Goal: Navigation & Orientation: Find specific page/section

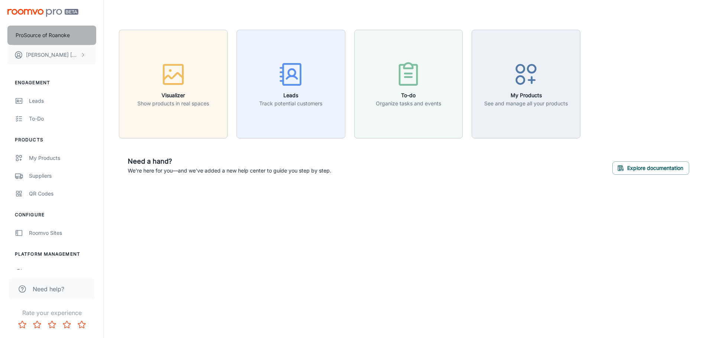
click at [67, 34] on p "ProSource of Roanoke" at bounding box center [43, 35] width 54 height 8
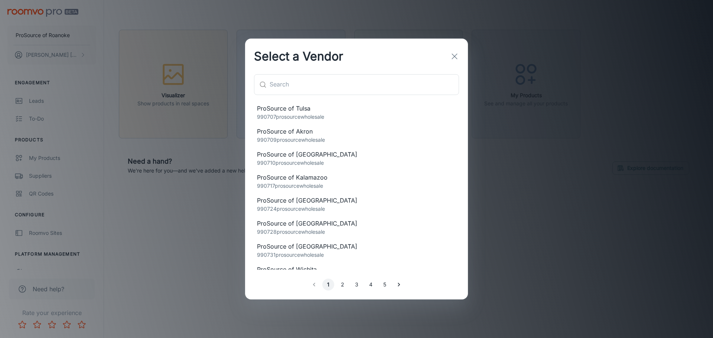
click at [454, 53] on icon "button" at bounding box center [454, 56] width 9 height 9
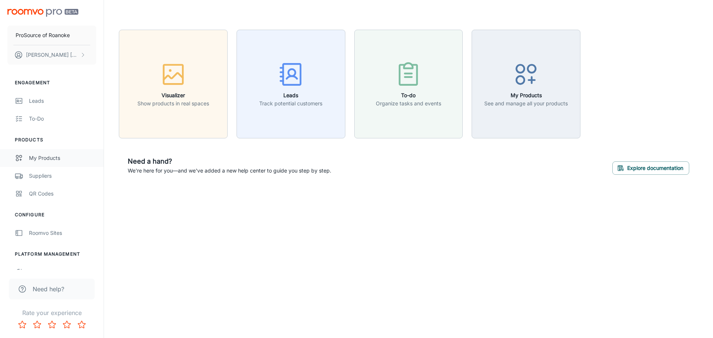
click at [39, 158] on div "My Products" at bounding box center [62, 158] width 67 height 8
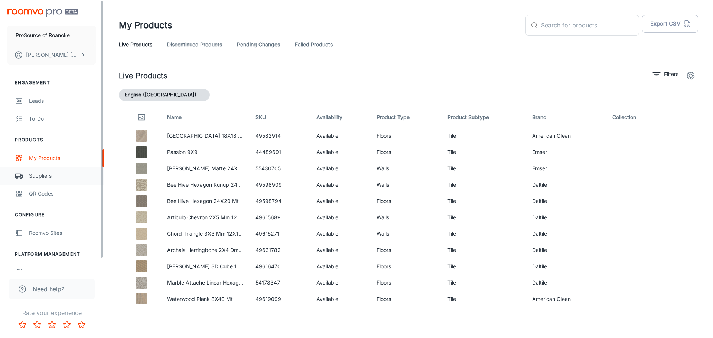
click at [53, 175] on div "Suppliers" at bounding box center [62, 176] width 67 height 8
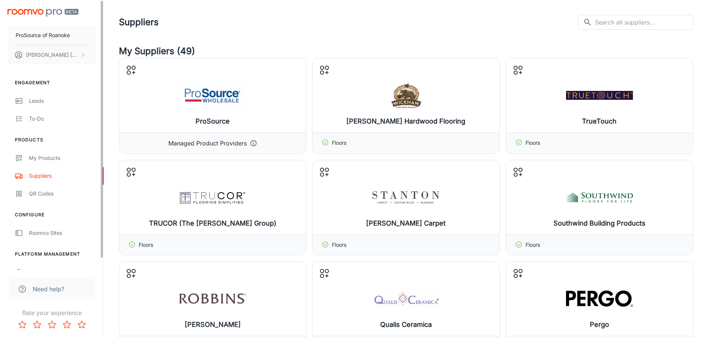
click at [260, 36] on header "Suppliers ​ ​" at bounding box center [406, 22] width 592 height 45
click at [354, 17] on div "Suppliers ​ ​" at bounding box center [406, 22] width 574 height 15
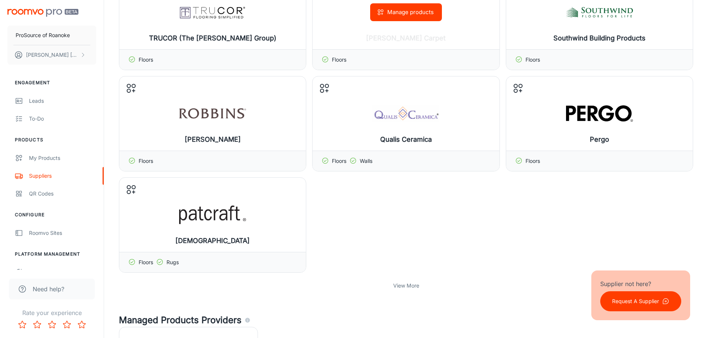
scroll to position [186, 0]
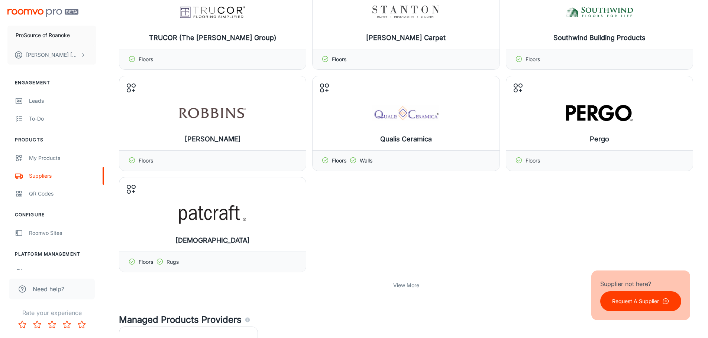
click at [416, 289] on p "View More" at bounding box center [406, 286] width 26 height 8
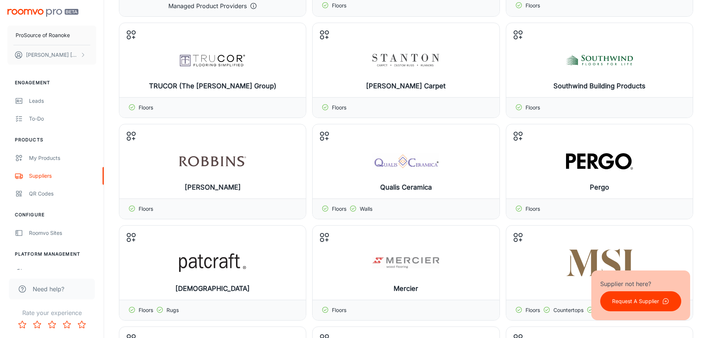
scroll to position [0, 0]
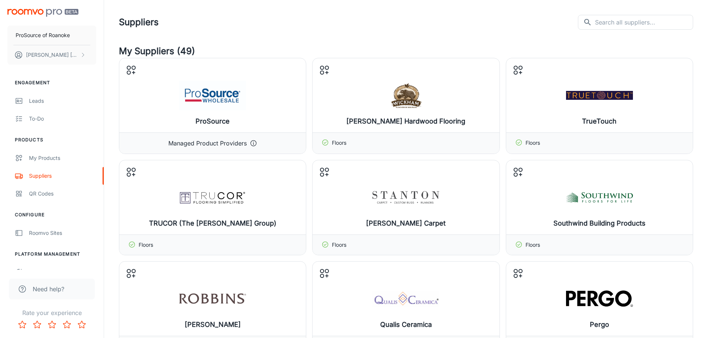
click at [373, 40] on header "Suppliers ​ ​" at bounding box center [406, 22] width 592 height 45
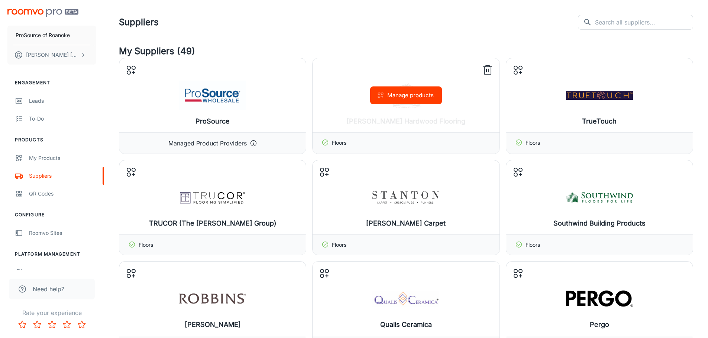
click at [390, 96] on button "Manage products" at bounding box center [406, 96] width 72 height 18
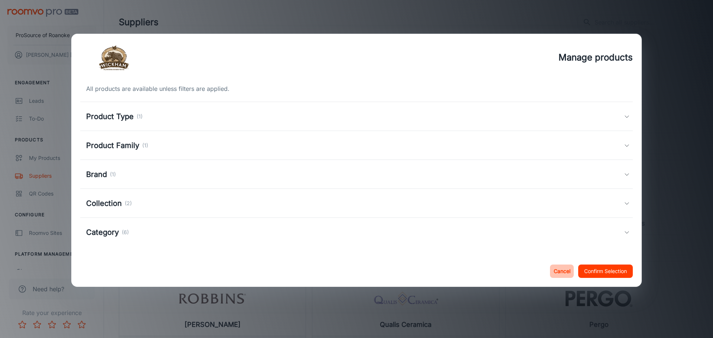
click at [557, 270] on button "Cancel" at bounding box center [562, 271] width 24 height 13
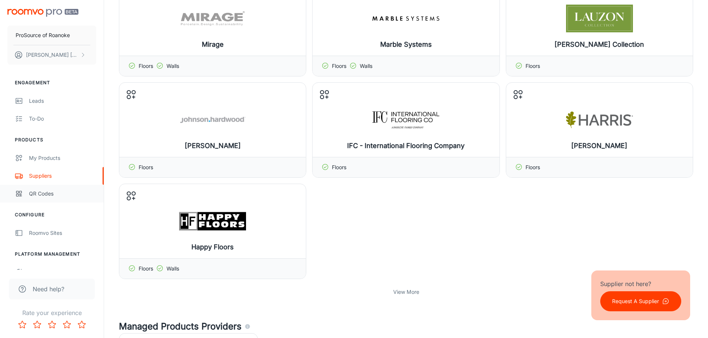
scroll to position [483, 0]
click at [59, 160] on div "My Products" at bounding box center [62, 158] width 67 height 8
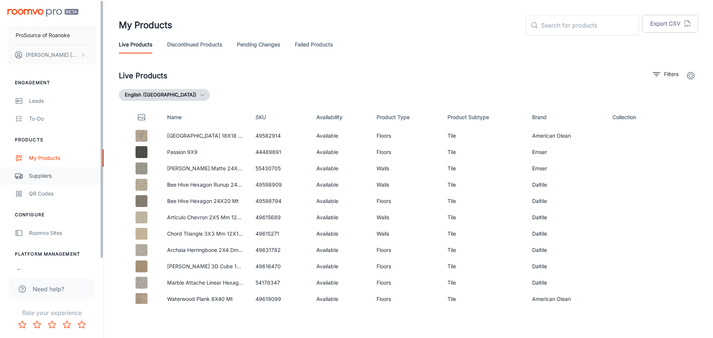
click at [52, 175] on div "Suppliers" at bounding box center [62, 176] width 67 height 8
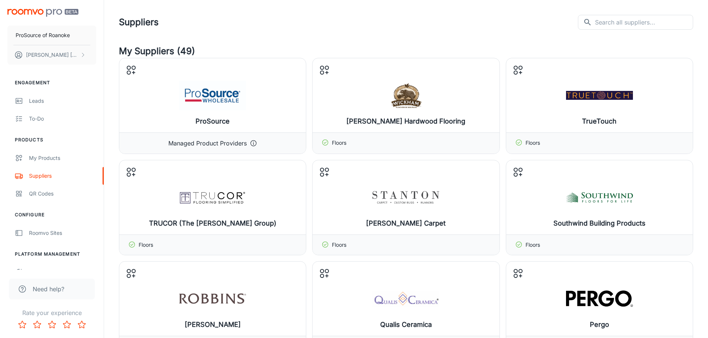
click at [432, 16] on div "Suppliers ​ ​" at bounding box center [406, 22] width 574 height 15
click at [617, 26] on input "text" at bounding box center [644, 22] width 98 height 15
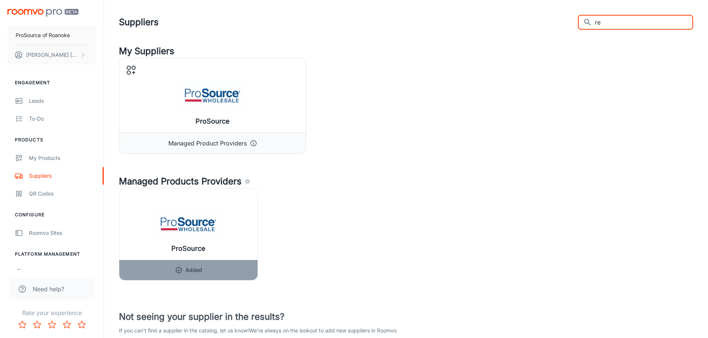
type input "r"
click at [539, 27] on div "Suppliers ​ ​" at bounding box center [406, 22] width 574 height 15
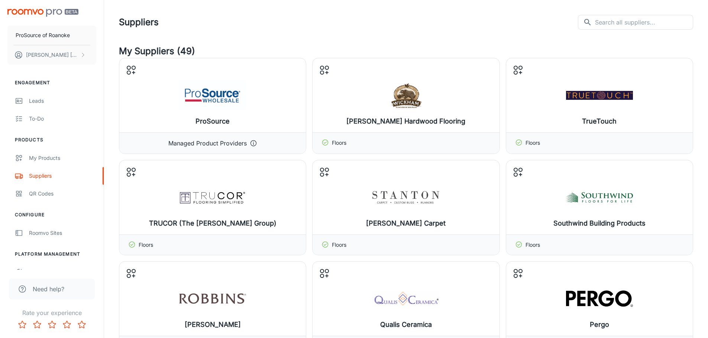
click at [427, 34] on header "Suppliers ​ ​" at bounding box center [406, 22] width 592 height 45
click at [470, 26] on div "Suppliers ​ ​" at bounding box center [406, 22] width 574 height 15
click at [406, 33] on header "Suppliers ​ ​" at bounding box center [406, 22] width 592 height 45
click at [397, 38] on header "Suppliers ​ ​" at bounding box center [406, 22] width 592 height 45
click at [411, 49] on h4 "My Suppliers (49)" at bounding box center [406, 51] width 574 height 13
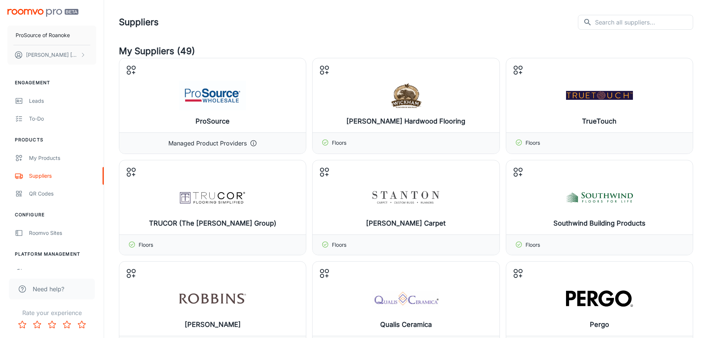
click at [480, 48] on h4 "My Suppliers (49)" at bounding box center [406, 51] width 574 height 13
click at [503, 56] on h4 "My Suppliers (49)" at bounding box center [406, 51] width 574 height 13
click at [305, 52] on h4 "My Suppliers (49)" at bounding box center [406, 51] width 574 height 13
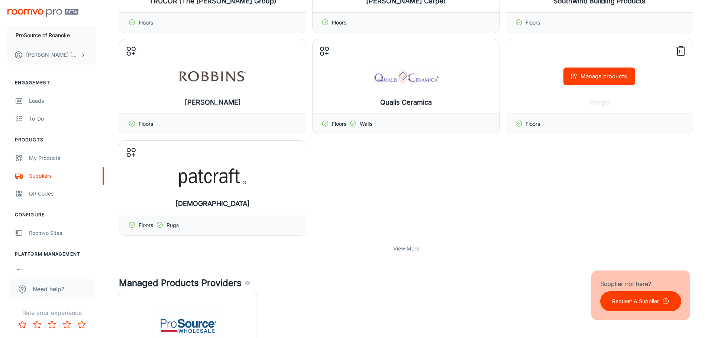
scroll to position [223, 0]
click at [407, 252] on p "View More" at bounding box center [406, 248] width 26 height 8
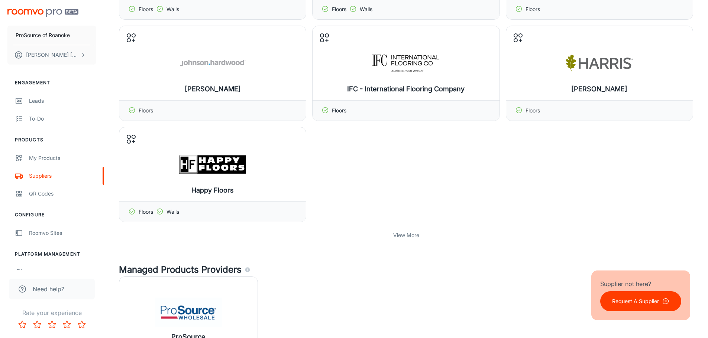
scroll to position [557, 0]
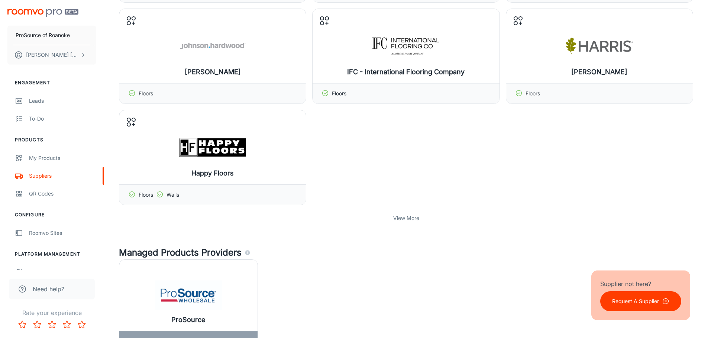
click at [401, 218] on p "View More" at bounding box center [406, 218] width 26 height 8
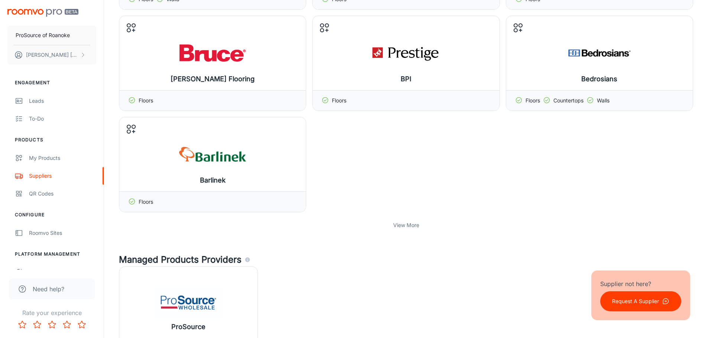
scroll to position [817, 0]
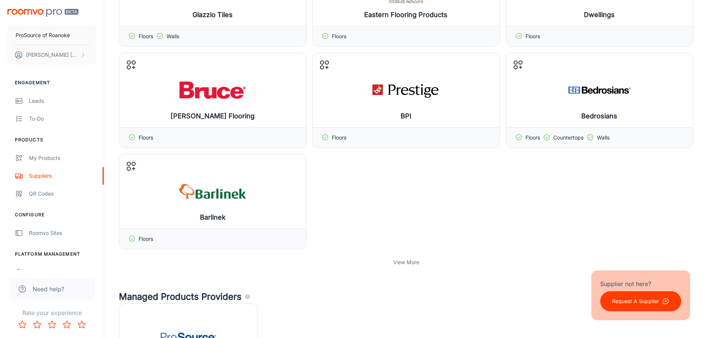
click at [405, 263] on p "View More" at bounding box center [406, 263] width 26 height 8
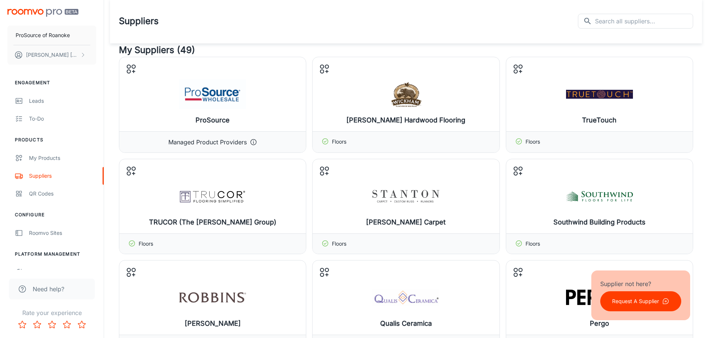
scroll to position [0, 0]
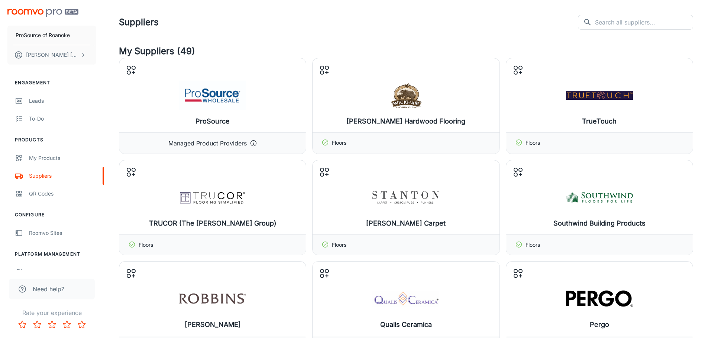
click at [375, 23] on div "Suppliers ​ ​" at bounding box center [406, 22] width 574 height 15
click at [56, 120] on div "To-do" at bounding box center [62, 119] width 67 height 8
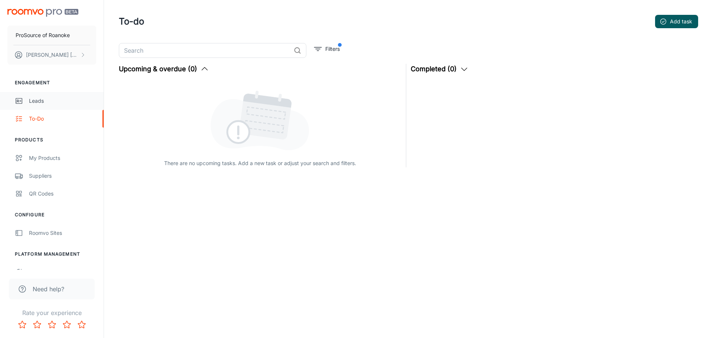
click at [43, 105] on link "Leads" at bounding box center [52, 101] width 104 height 18
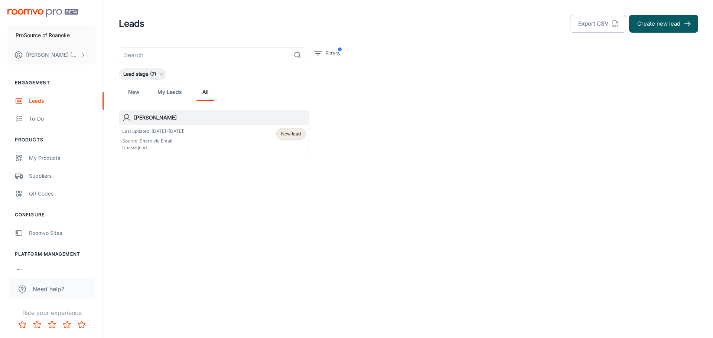
click at [148, 189] on div "Leads Export CSV Create new lead ​ Filters Lead stage (7) New My Leads All [PER…" at bounding box center [408, 104] width 609 height 208
click at [166, 95] on link "My Leads" at bounding box center [170, 92] width 24 height 18
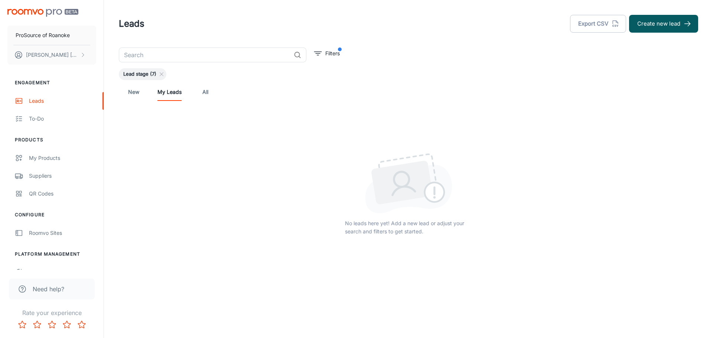
click at [128, 91] on link "New" at bounding box center [134, 92] width 18 height 18
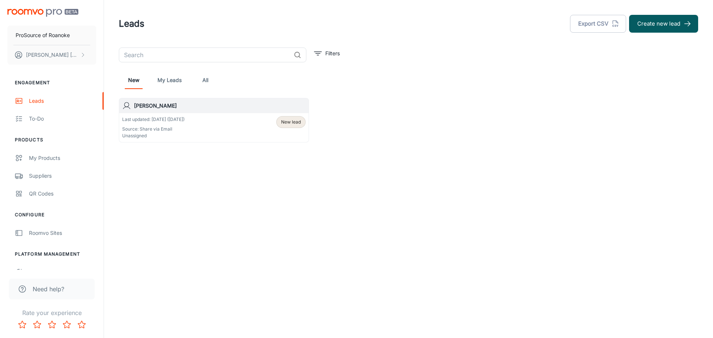
click at [202, 81] on link "All" at bounding box center [206, 80] width 18 height 18
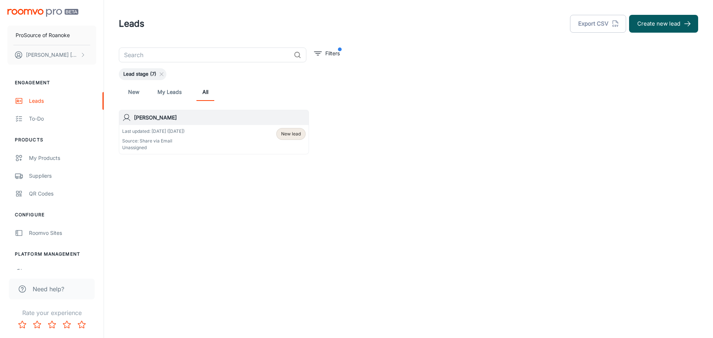
click at [143, 74] on span "Lead stage (7)" at bounding box center [140, 74] width 42 height 7
click at [339, 56] on p "Filters" at bounding box center [332, 53] width 14 height 8
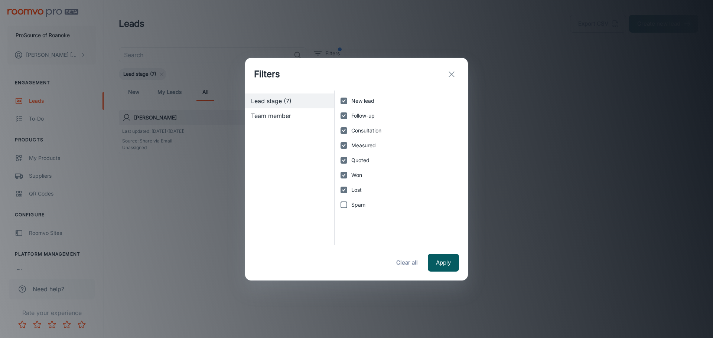
click at [289, 123] on ul "Lead stage (7) Team member" at bounding box center [289, 109] width 89 height 36
click at [292, 116] on span "Team member" at bounding box center [289, 115] width 77 height 9
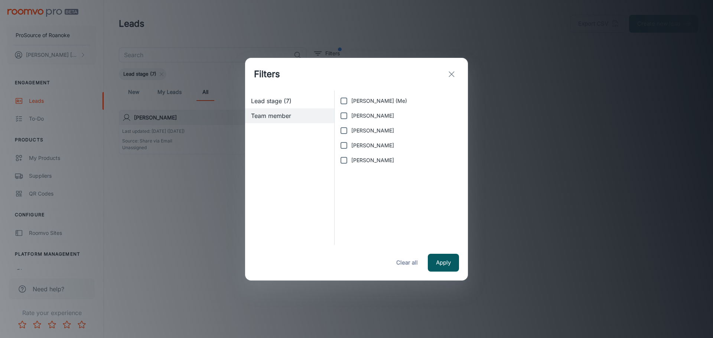
click at [293, 101] on span "Lead stage (7)" at bounding box center [289, 101] width 77 height 9
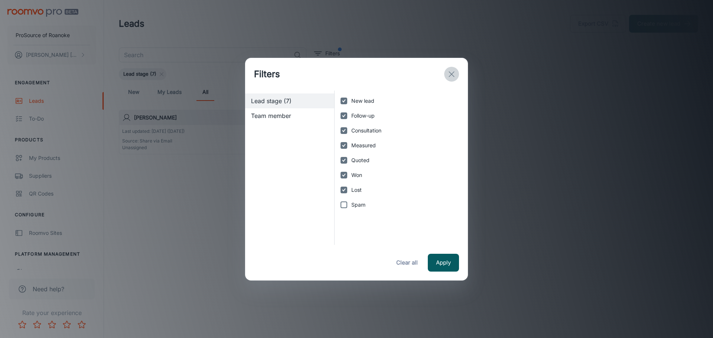
click at [454, 73] on icon "exit" at bounding box center [451, 74] width 9 height 9
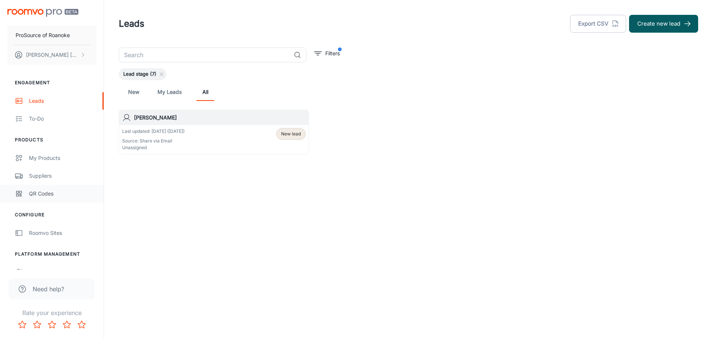
click at [51, 191] on div "QR Codes" at bounding box center [62, 194] width 67 height 8
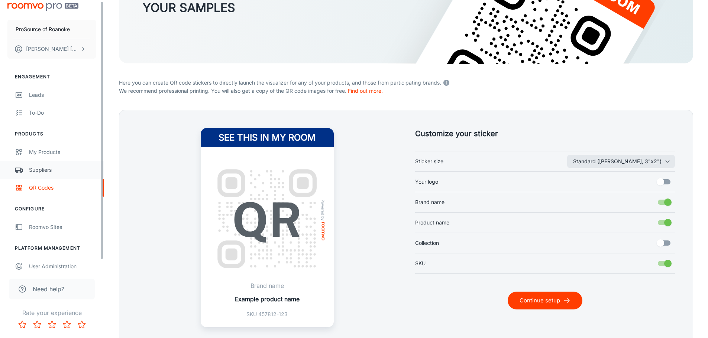
scroll to position [12, 0]
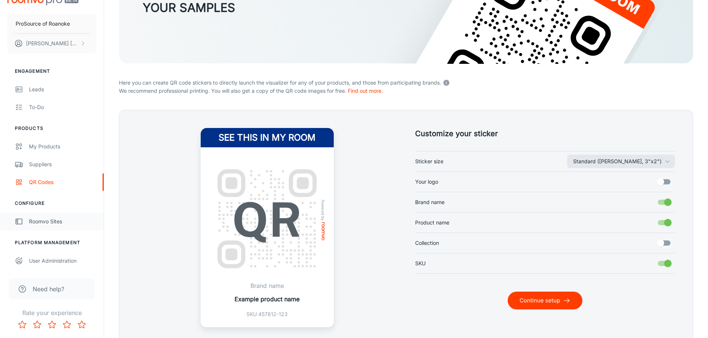
click at [50, 219] on div "Roomvo Sites" at bounding box center [62, 222] width 67 height 8
